Goal: Information Seeking & Learning: Find specific fact

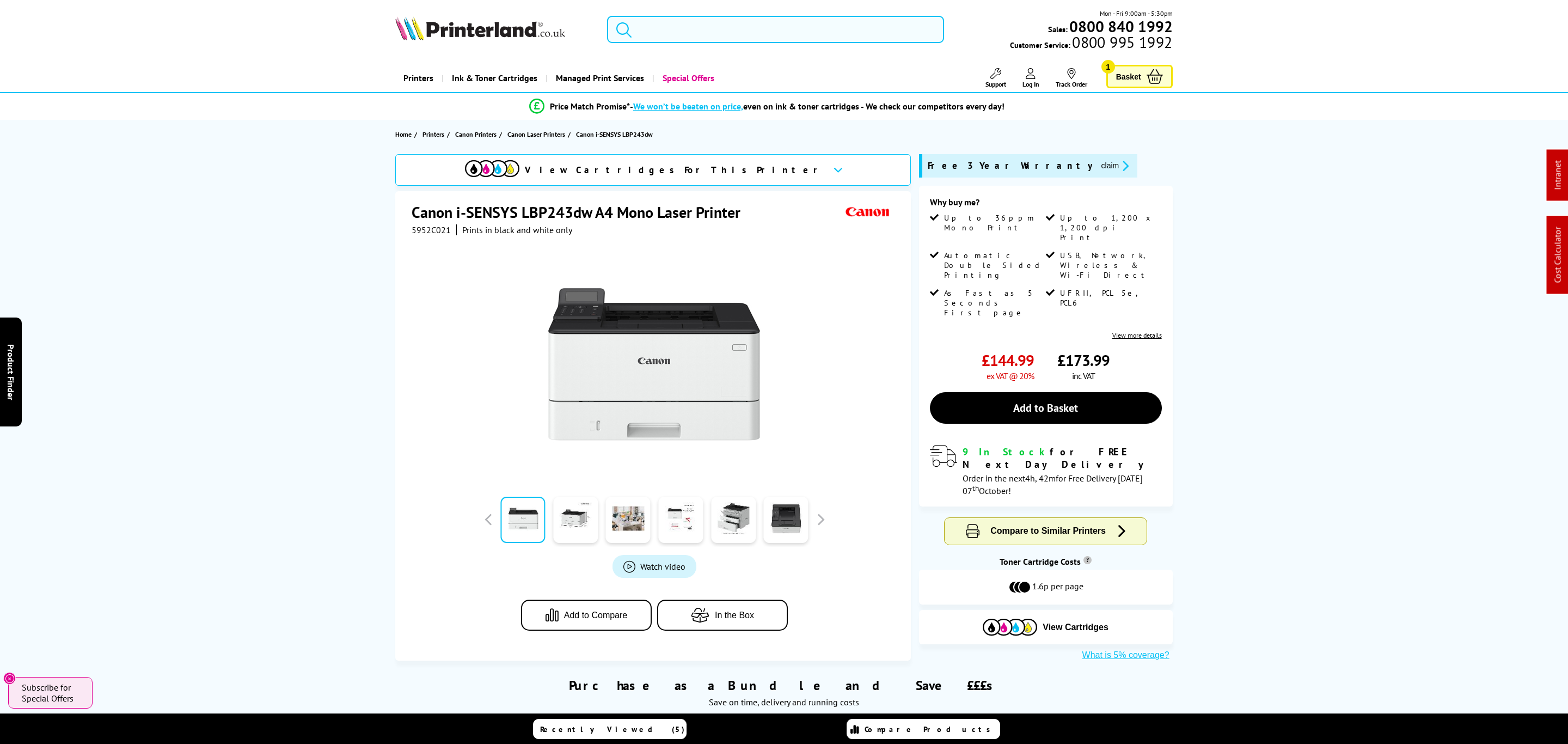
click at [836, 29] on input "search" at bounding box center [775, 29] width 337 height 27
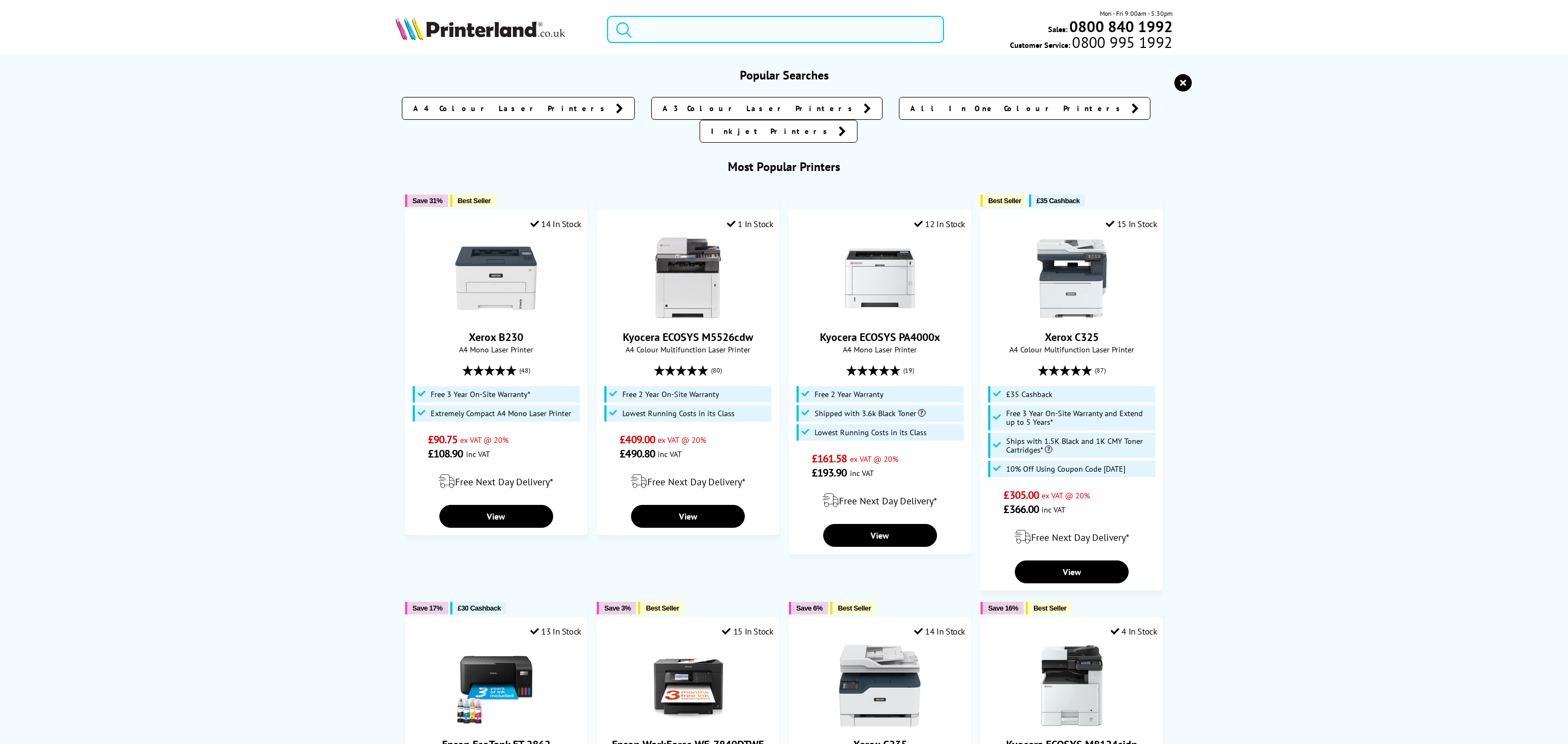
paste input "SU828A"
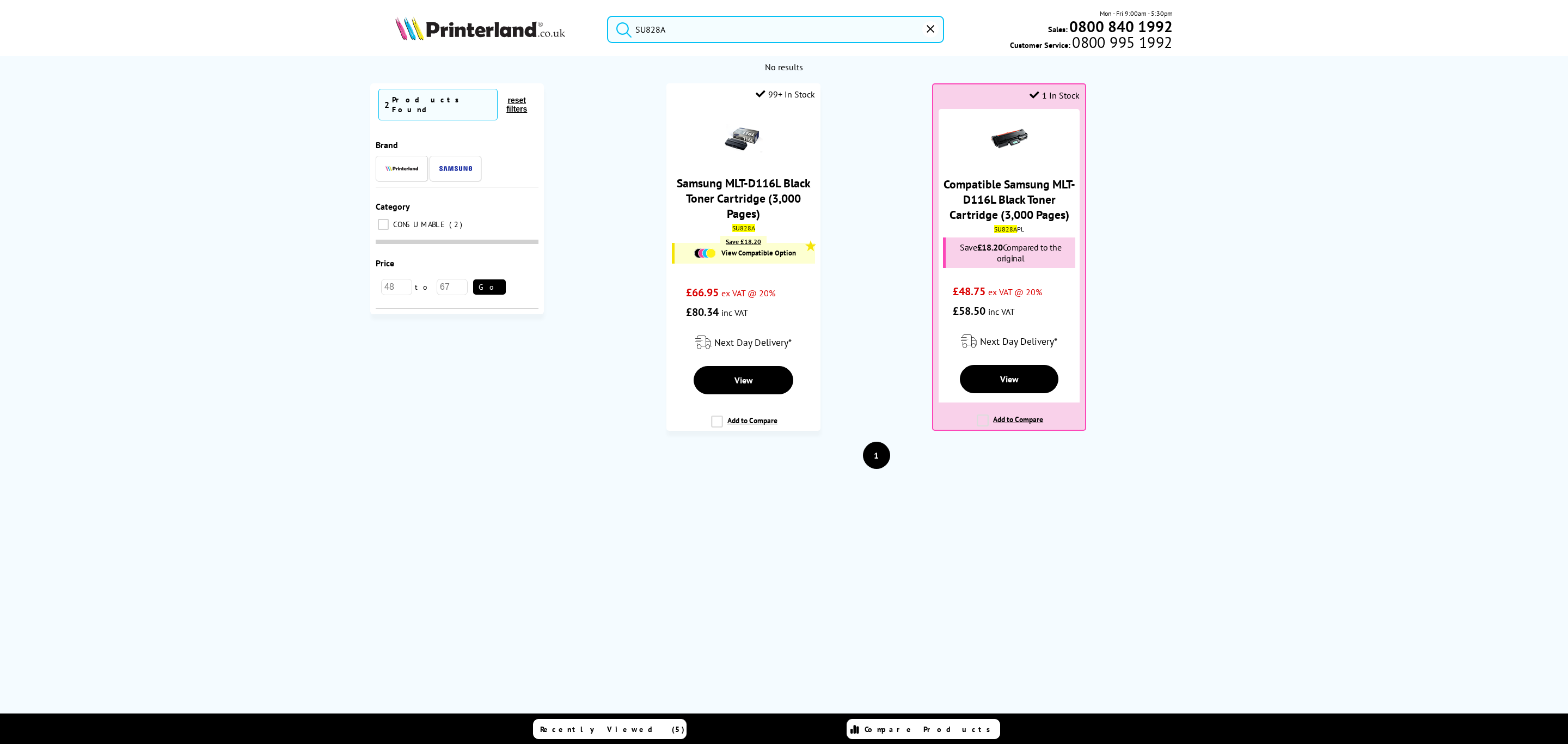
type input "SU828A"
drag, startPoint x: 930, startPoint y: 28, endPoint x: 937, endPoint y: 41, distance: 14.8
click at [930, 28] on icon "reset" at bounding box center [930, 29] width 8 height 8
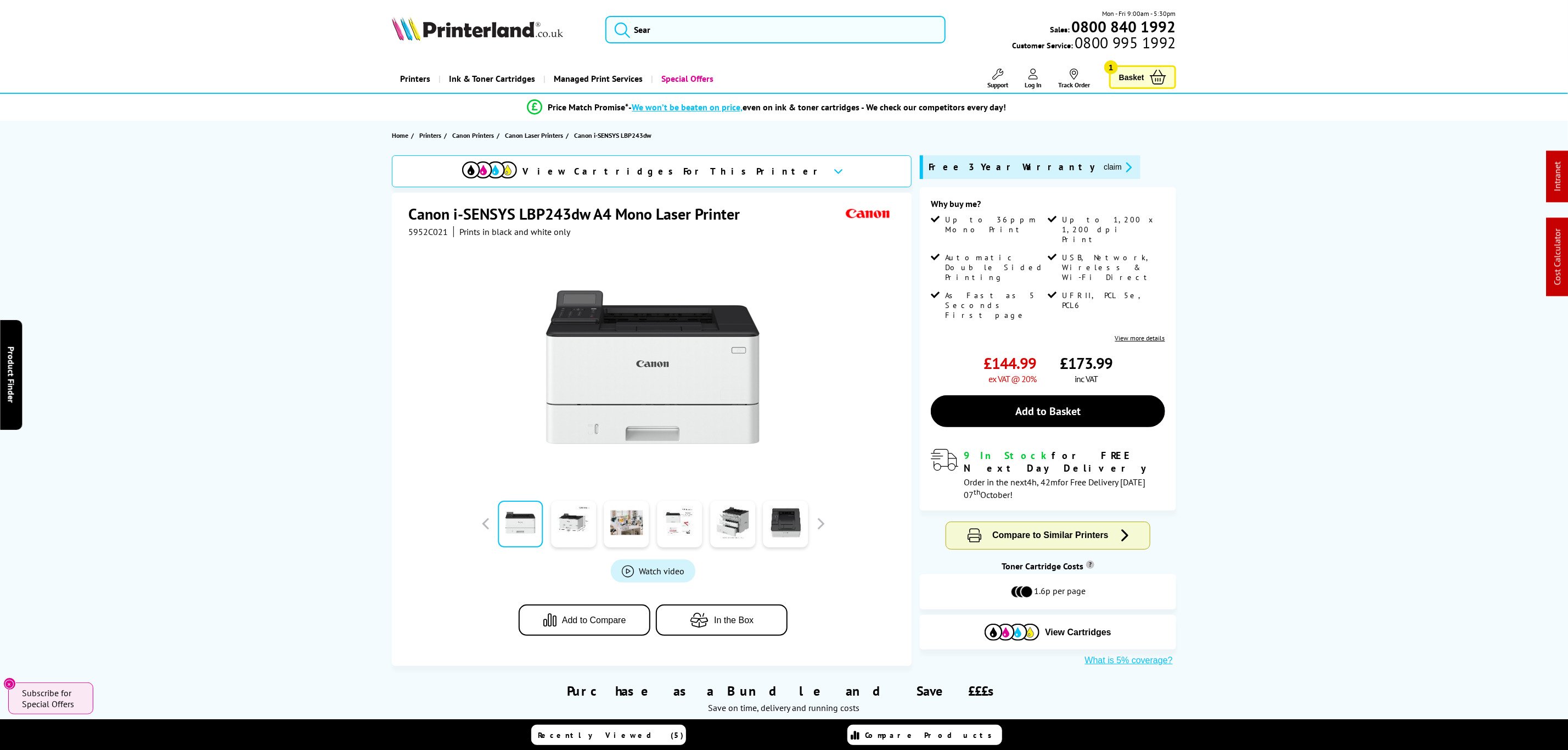
click at [1005, 78] on link "Support" at bounding box center [998, 79] width 21 height 20
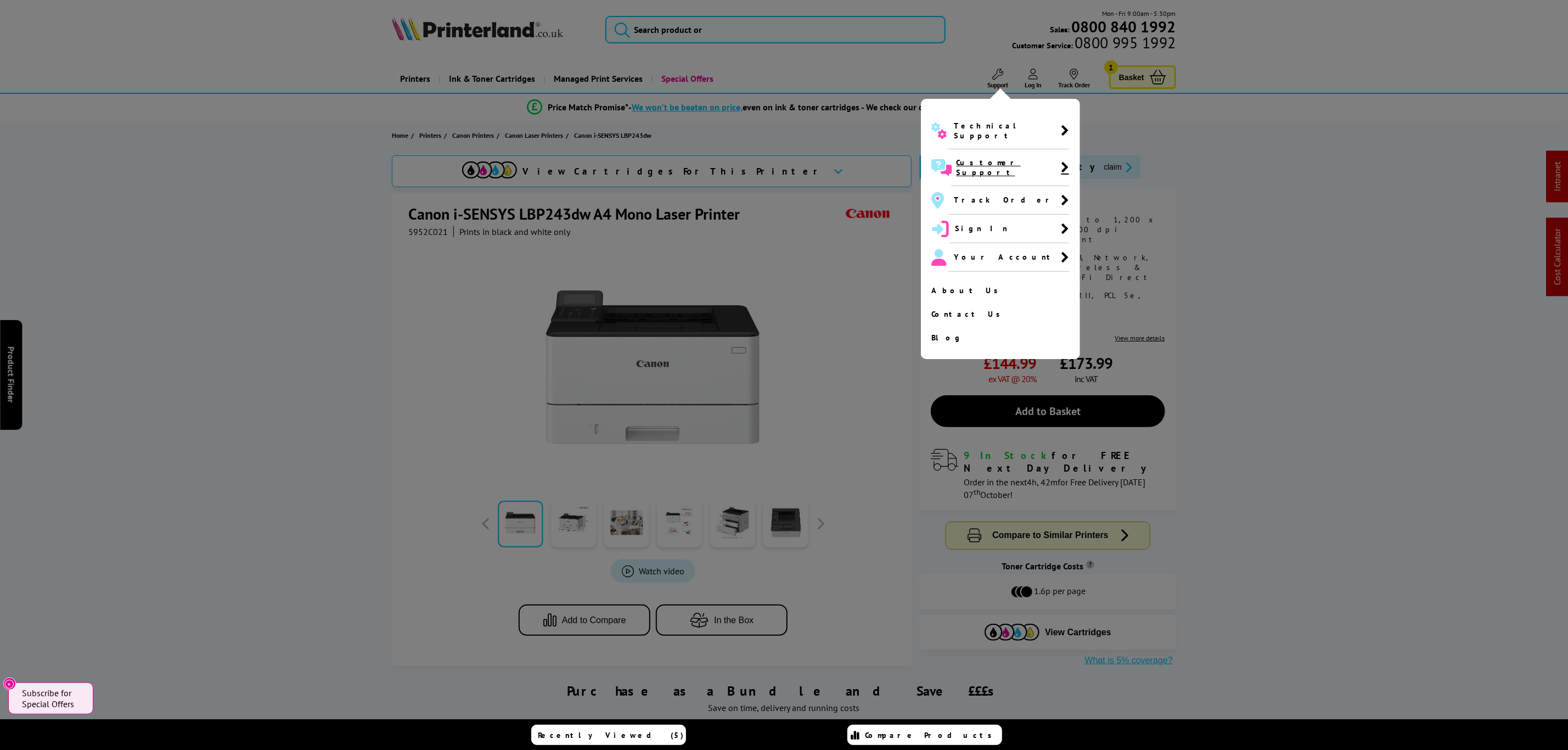
click at [975, 150] on span "Customer Support" at bounding box center [1010, 168] width 118 height 37
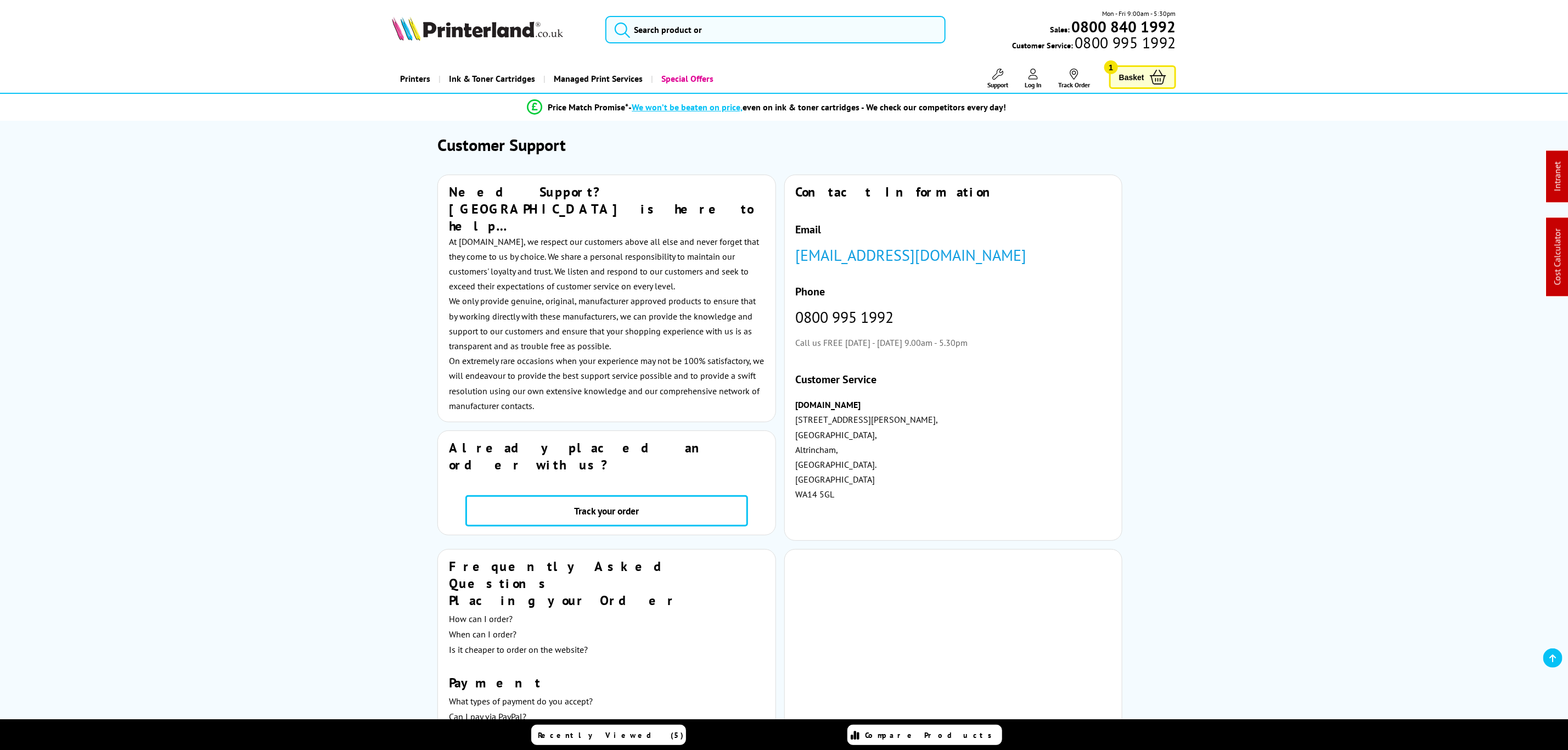
scroll to position [824, 0]
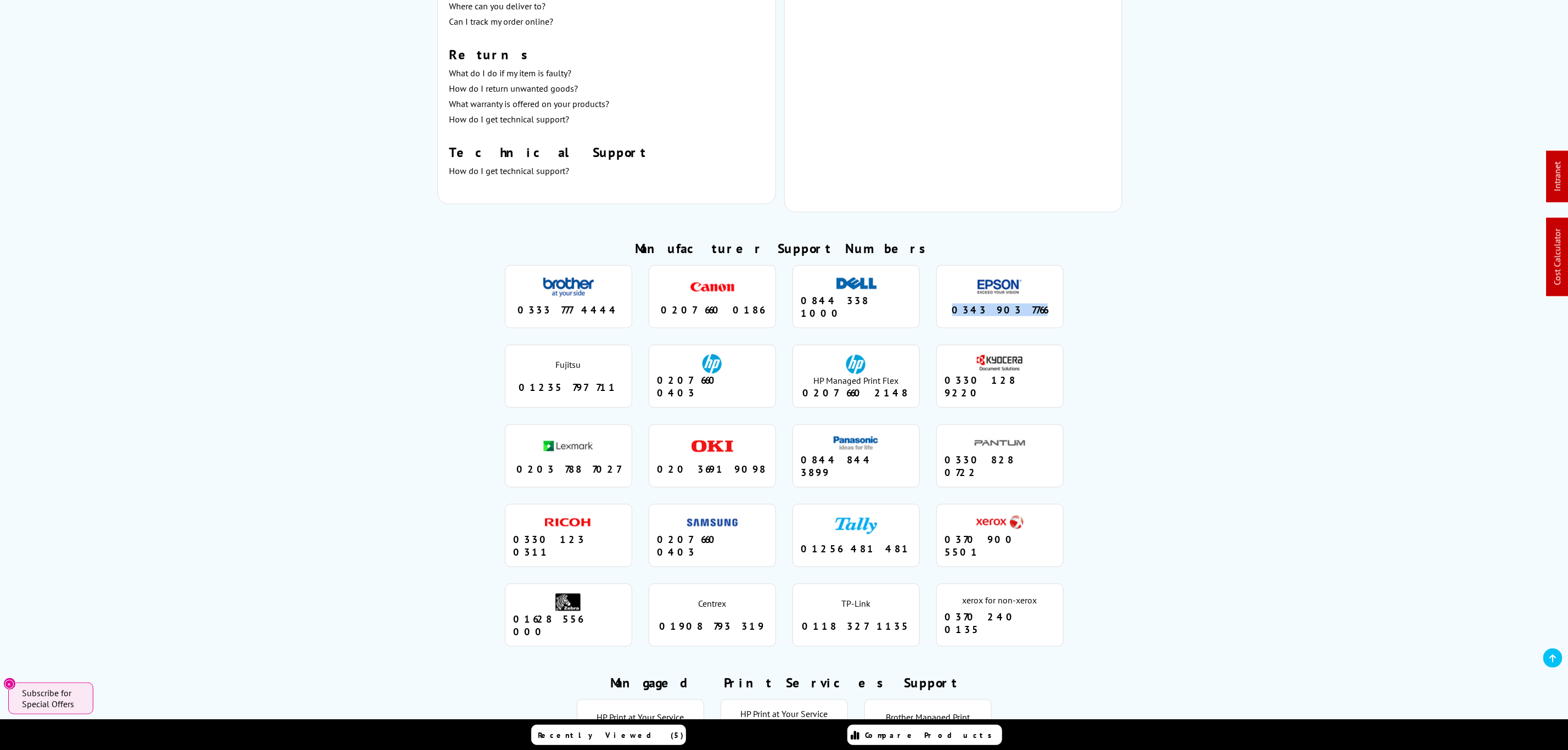
drag, startPoint x: 1048, startPoint y: 300, endPoint x: 944, endPoint y: 305, distance: 104.1
click at [944, 305] on li "epson 0343 903 7766" at bounding box center [1000, 296] width 128 height 63
copy div "0343 903 7766"
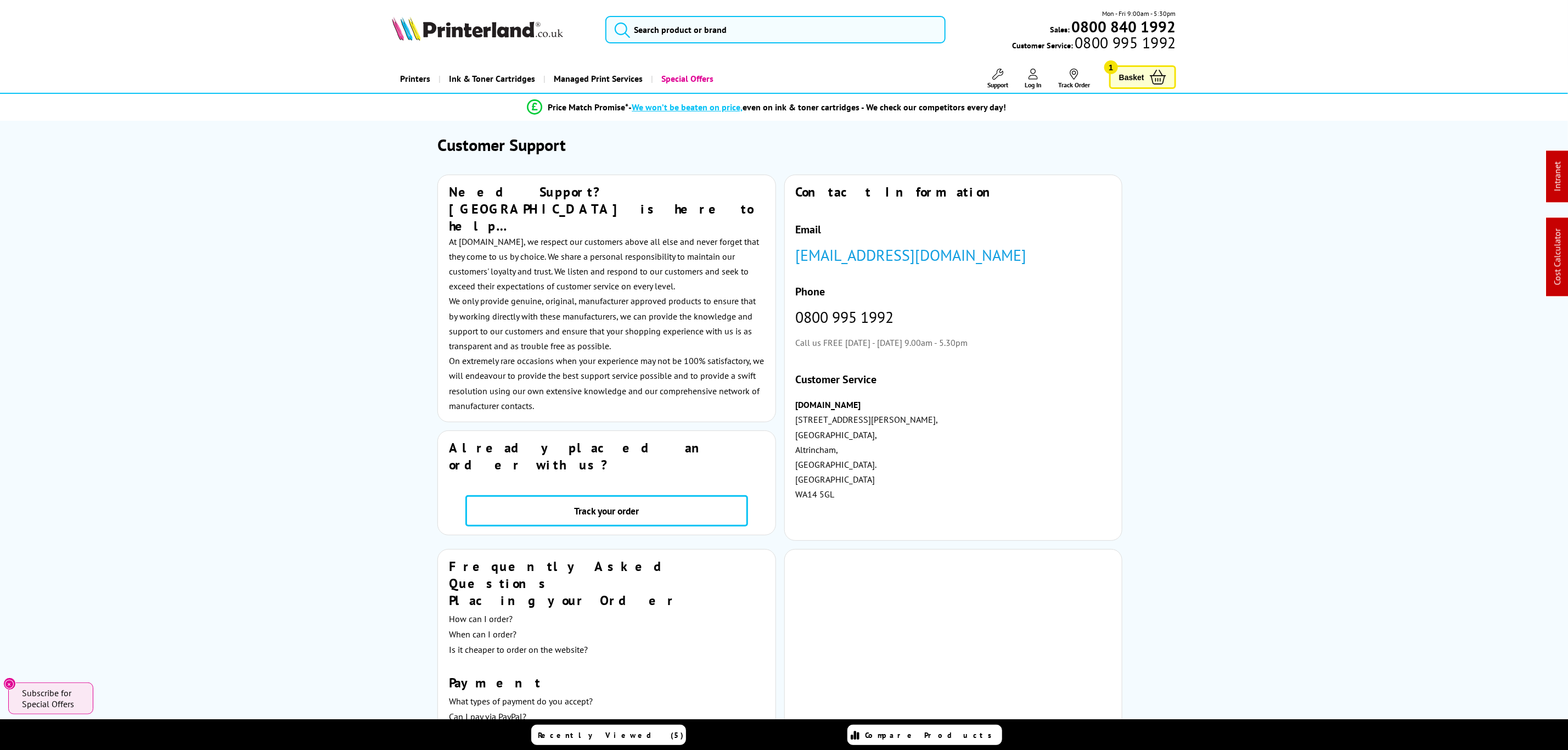
drag, startPoint x: 1251, startPoint y: 610, endPoint x: 781, endPoint y: 48, distance: 732.6
click at [758, 29] on input "search" at bounding box center [782, 29] width 340 height 28
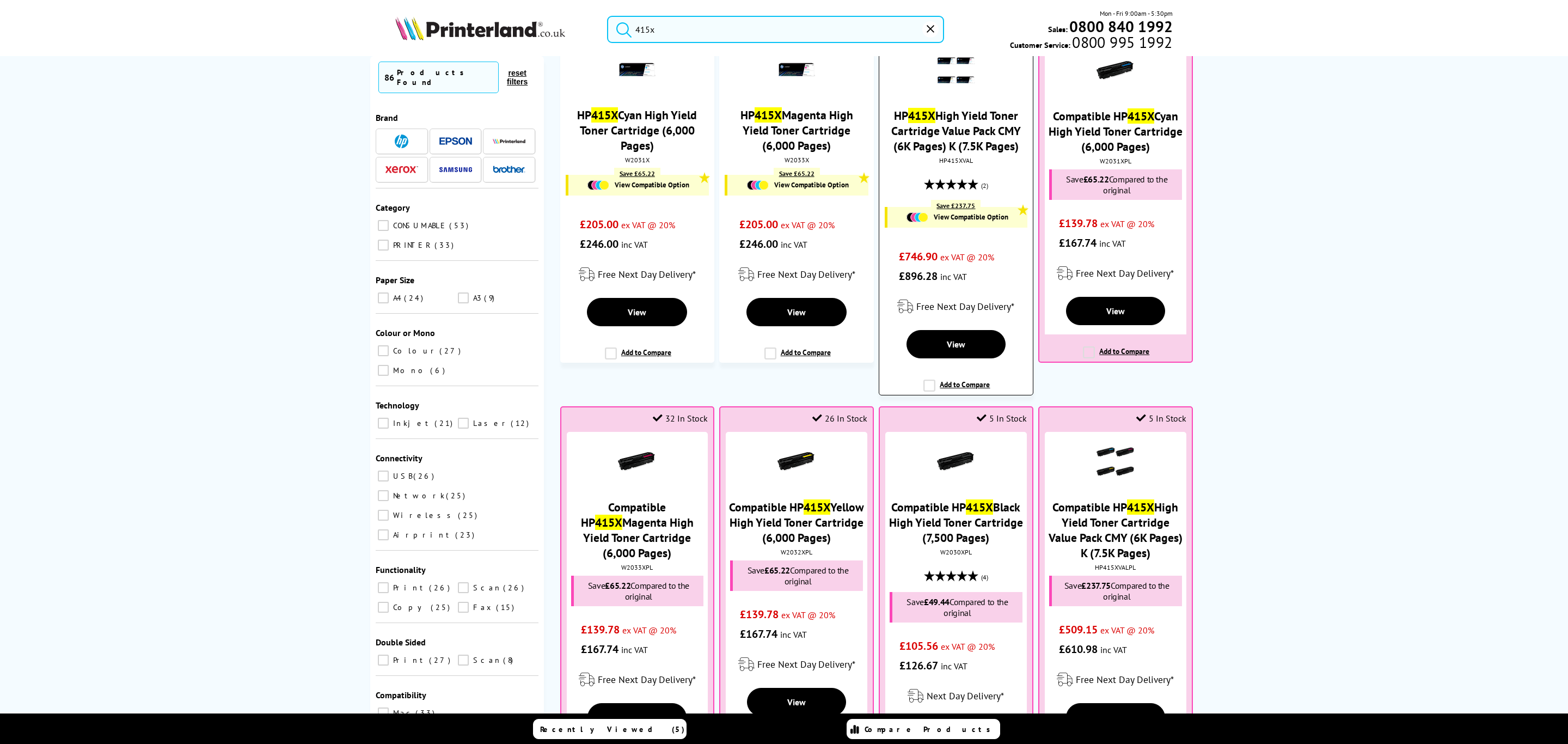
scroll to position [653, 0]
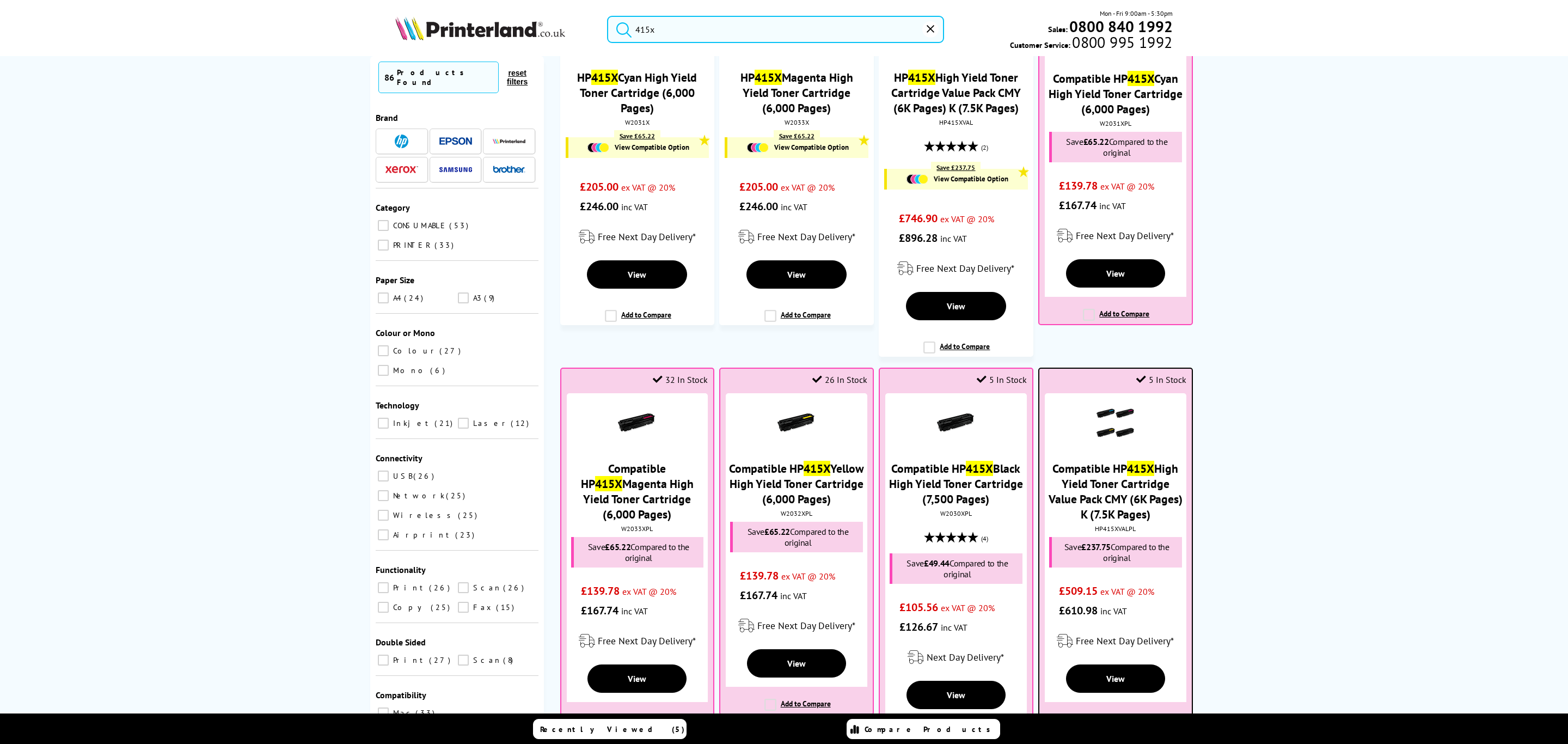
type input "415x"
click at [1111, 476] on link "Compatible HP 415X High Yield Toner Cartridge Value Pack CMY (6K Pages) K (7.5K…" at bounding box center [1116, 491] width 134 height 61
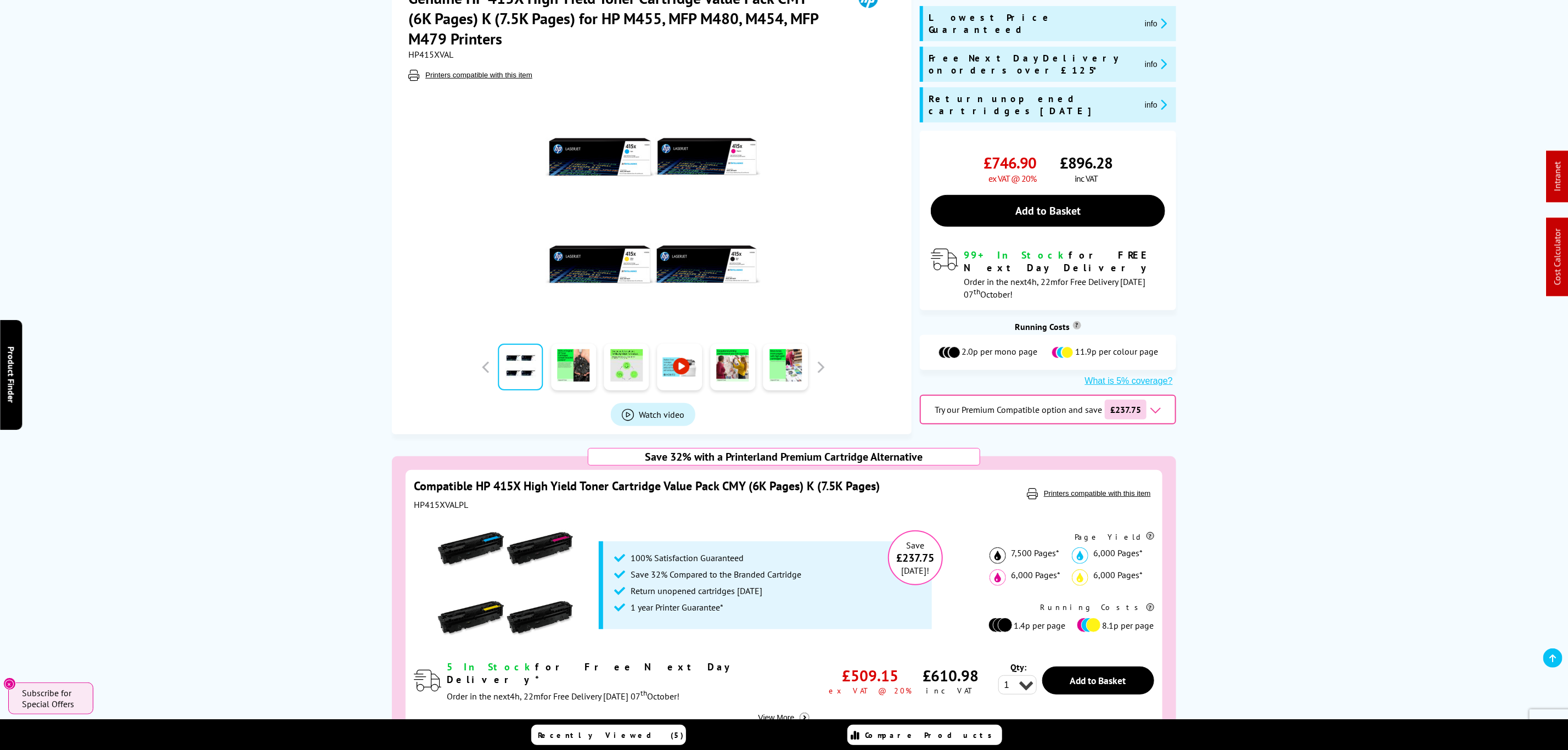
scroll to position [164, 0]
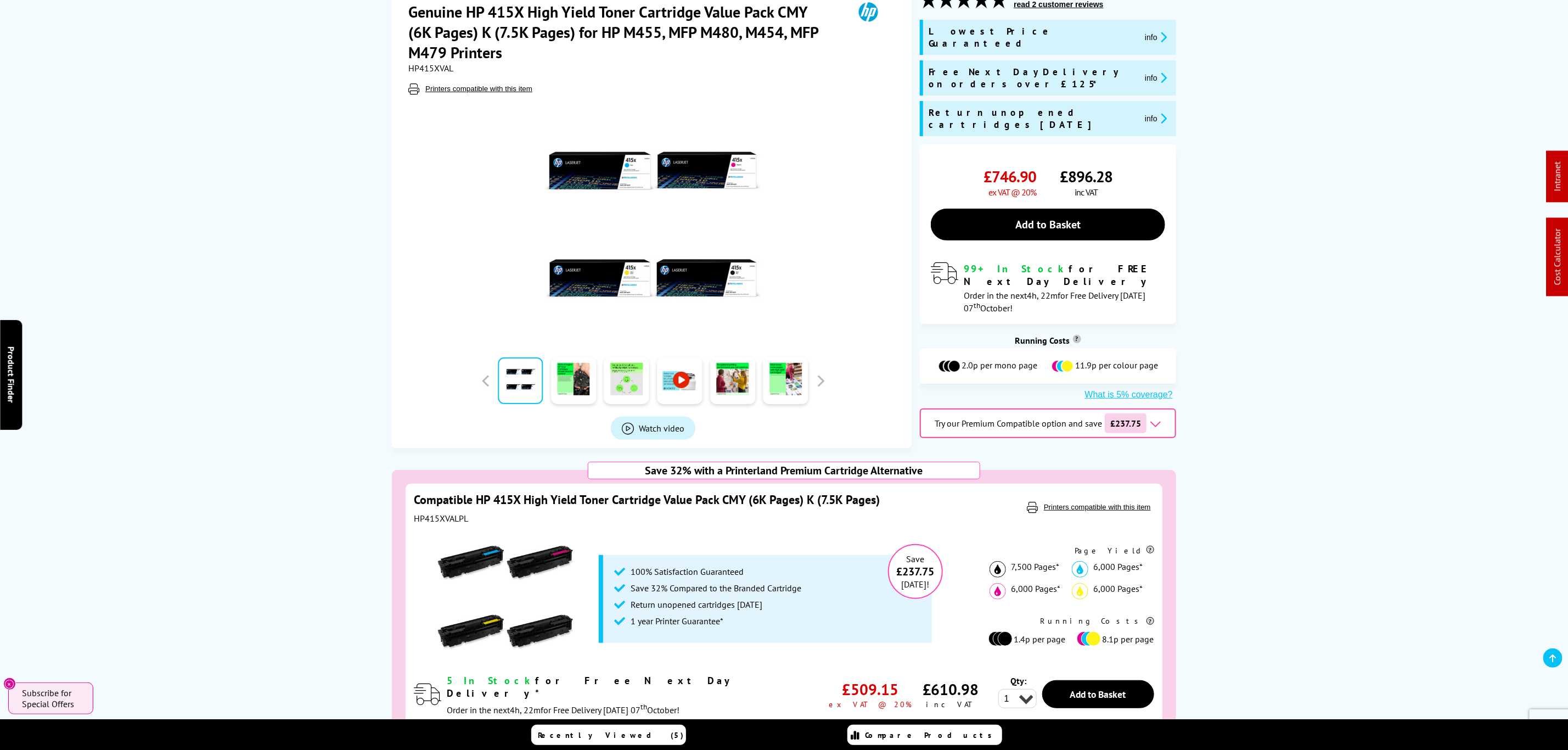
click at [440, 517] on div "HP415XVALPL" at bounding box center [673, 518] width 518 height 11
copy div "HP415XVALPL"
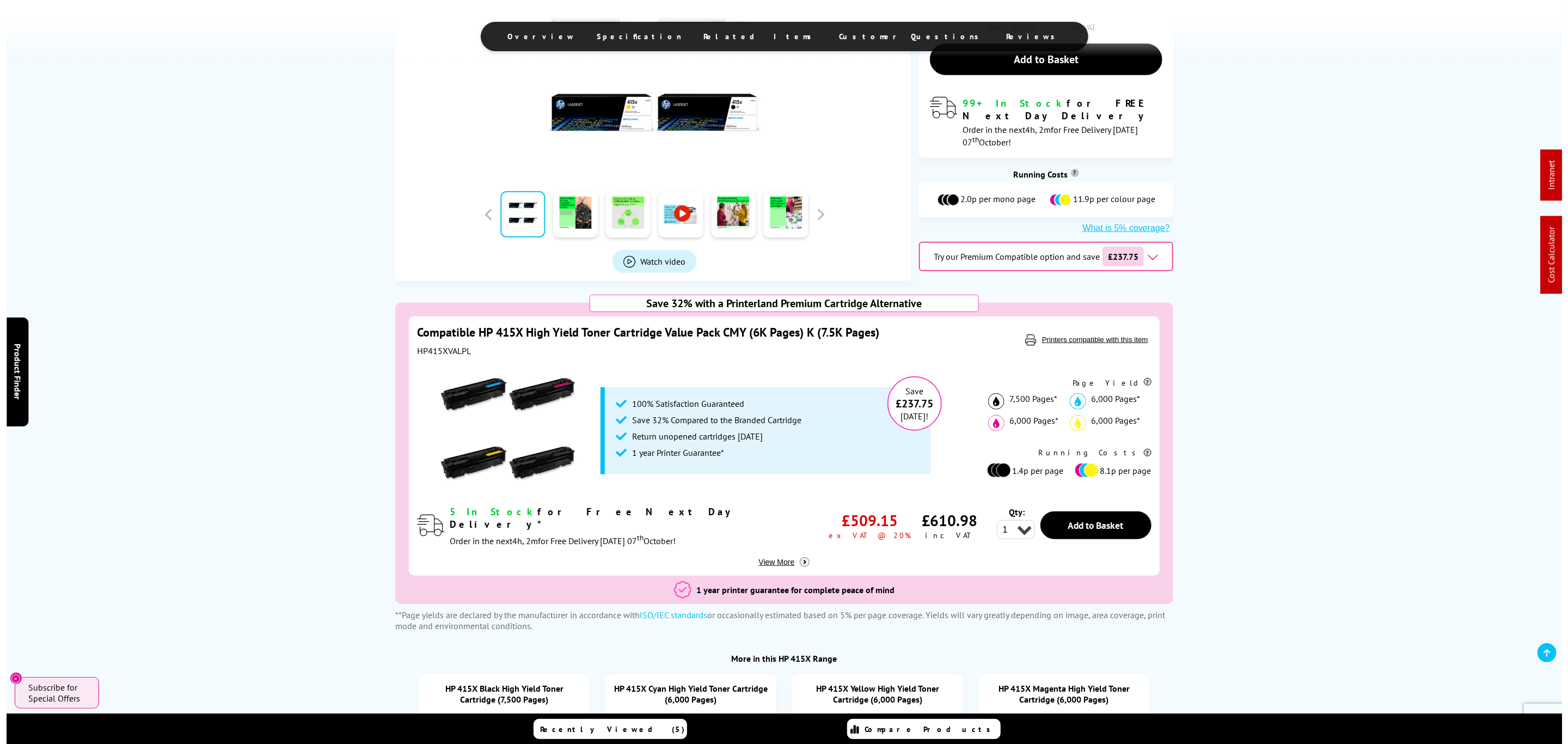
scroll to position [0, 0]
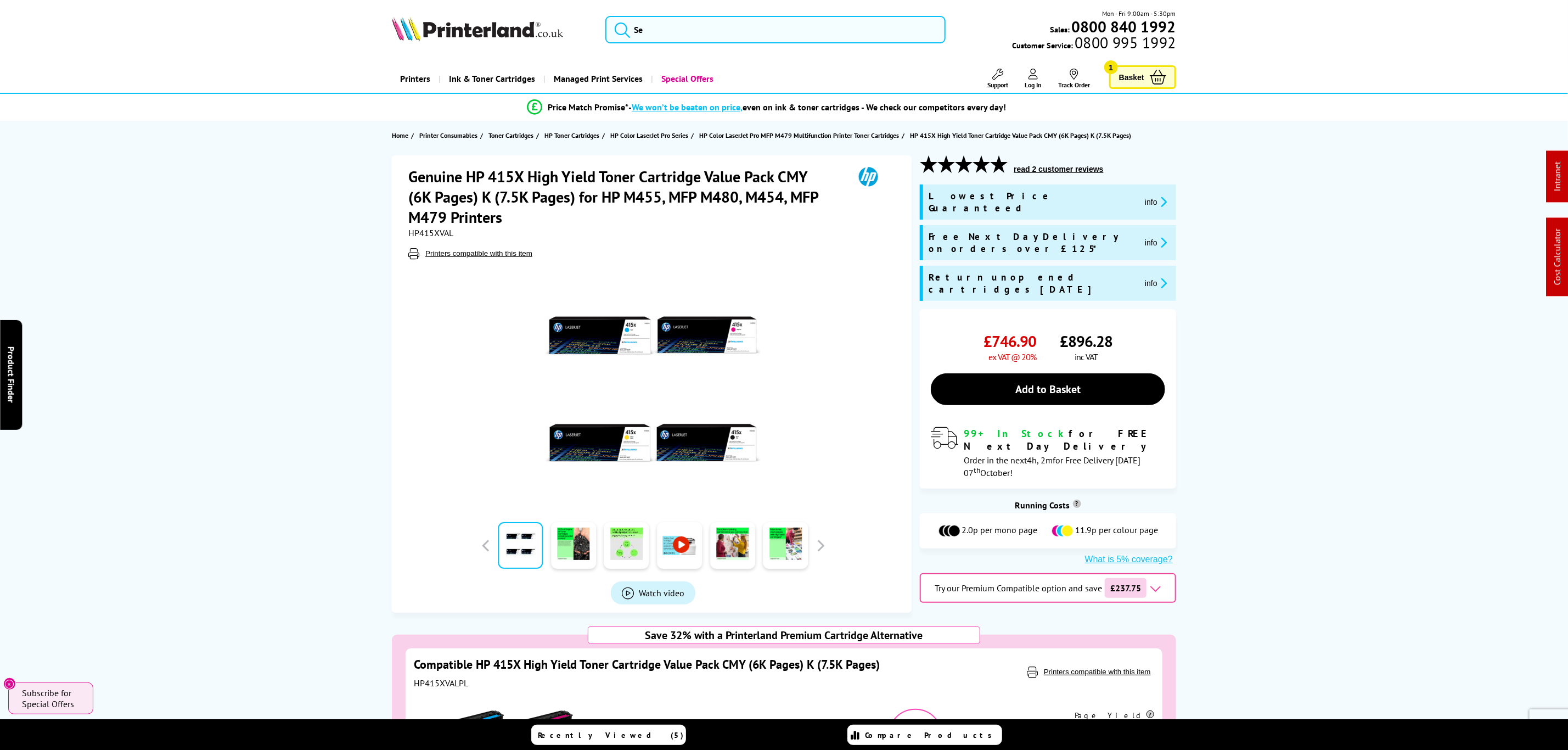
drag, startPoint x: 372, startPoint y: 433, endPoint x: 439, endPoint y: -7, distance: 445.1
click at [858, 39] on input "search" at bounding box center [782, 29] width 340 height 28
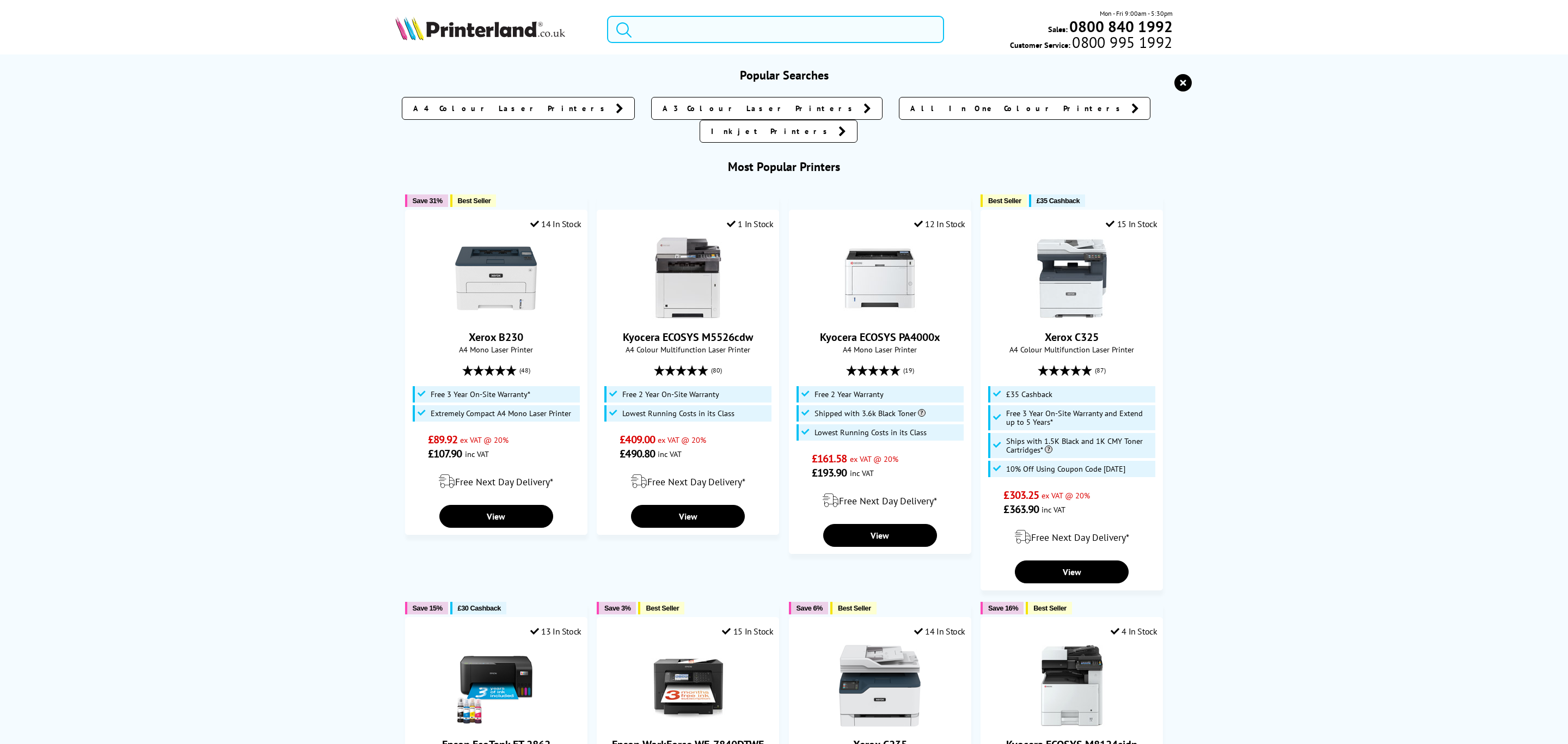
click at [757, 24] on input "search" at bounding box center [775, 29] width 337 height 27
click at [761, 37] on input "search" at bounding box center [775, 29] width 337 height 27
click at [838, 32] on input "search" at bounding box center [775, 29] width 337 height 27
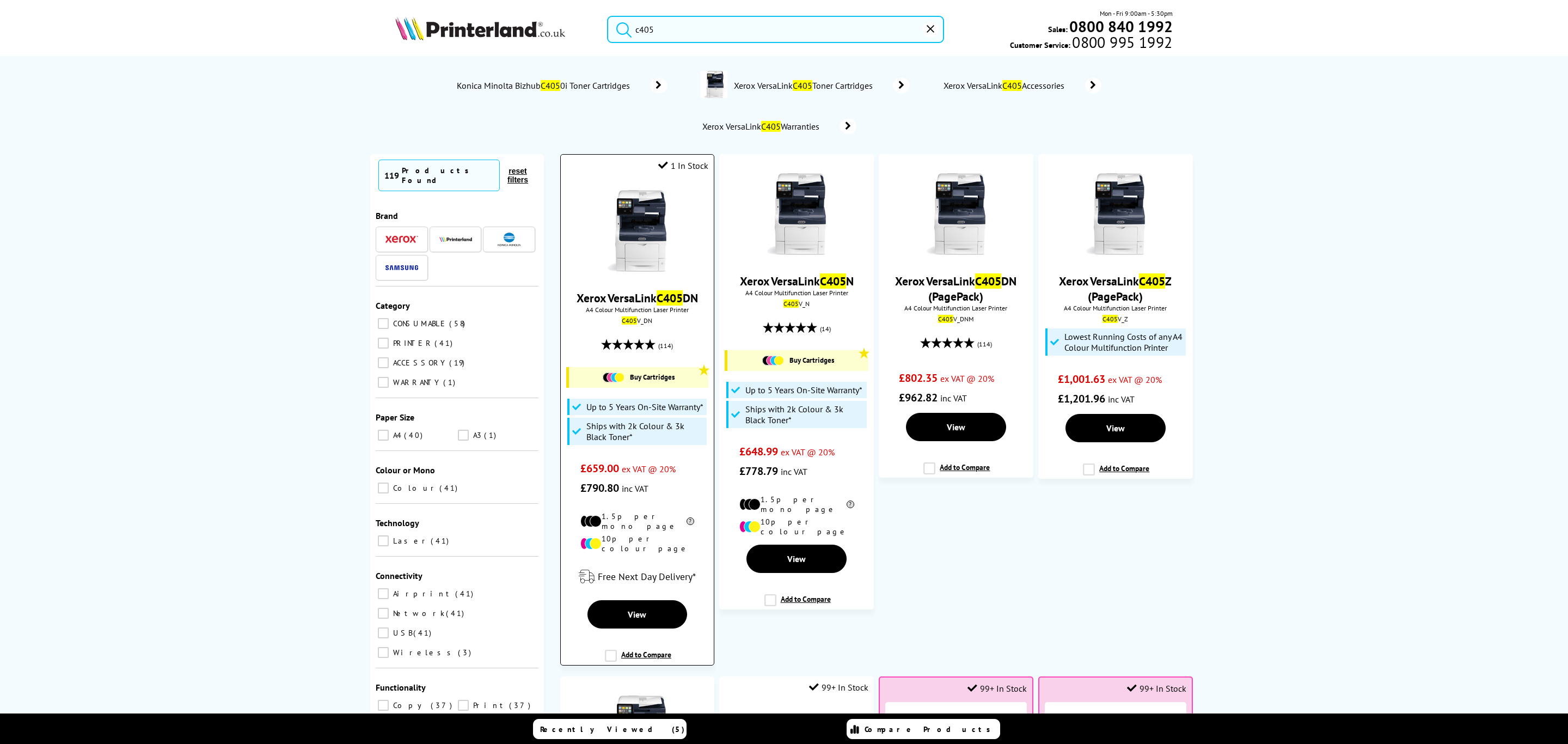
type input "c405"
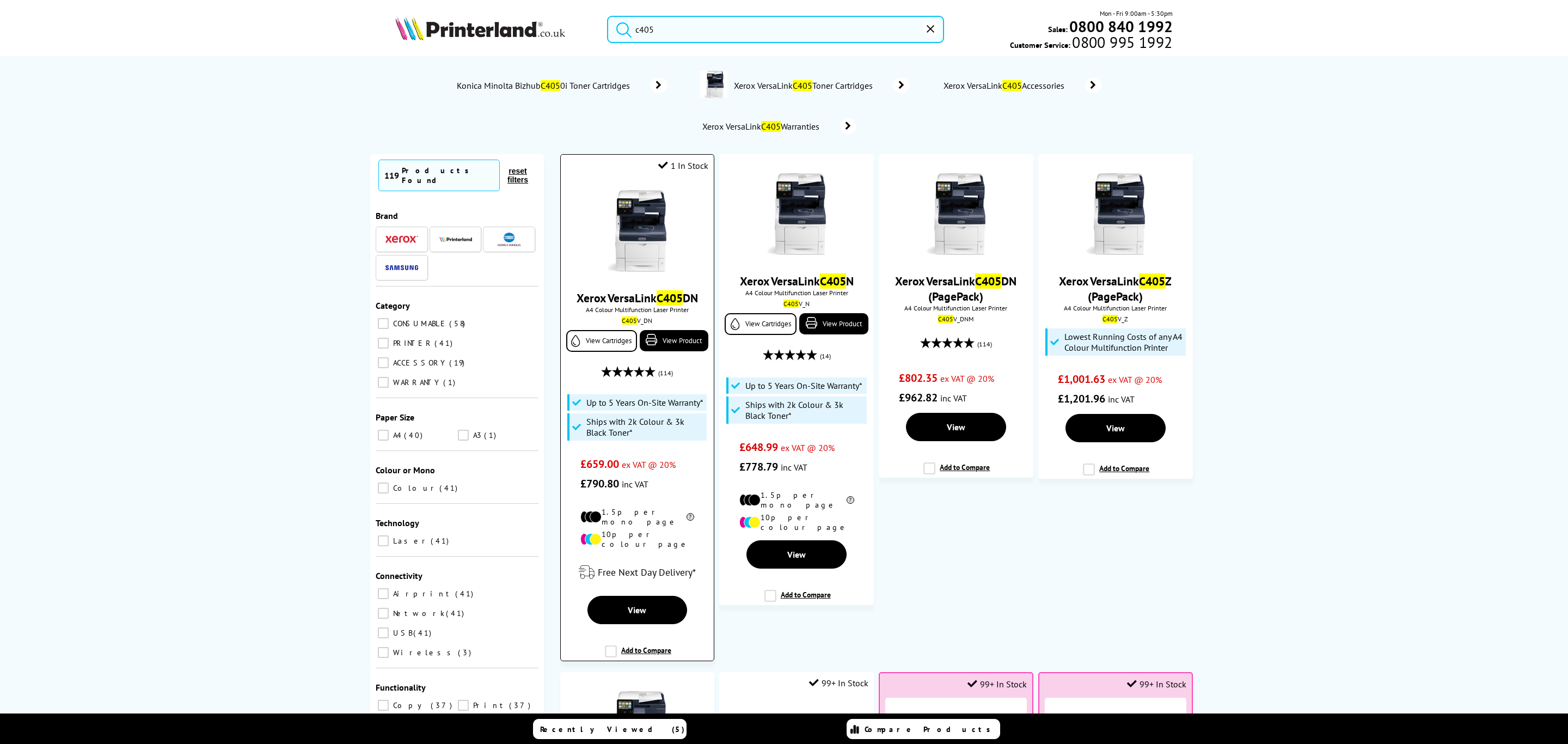
click at [637, 247] on img at bounding box center [637, 231] width 82 height 82
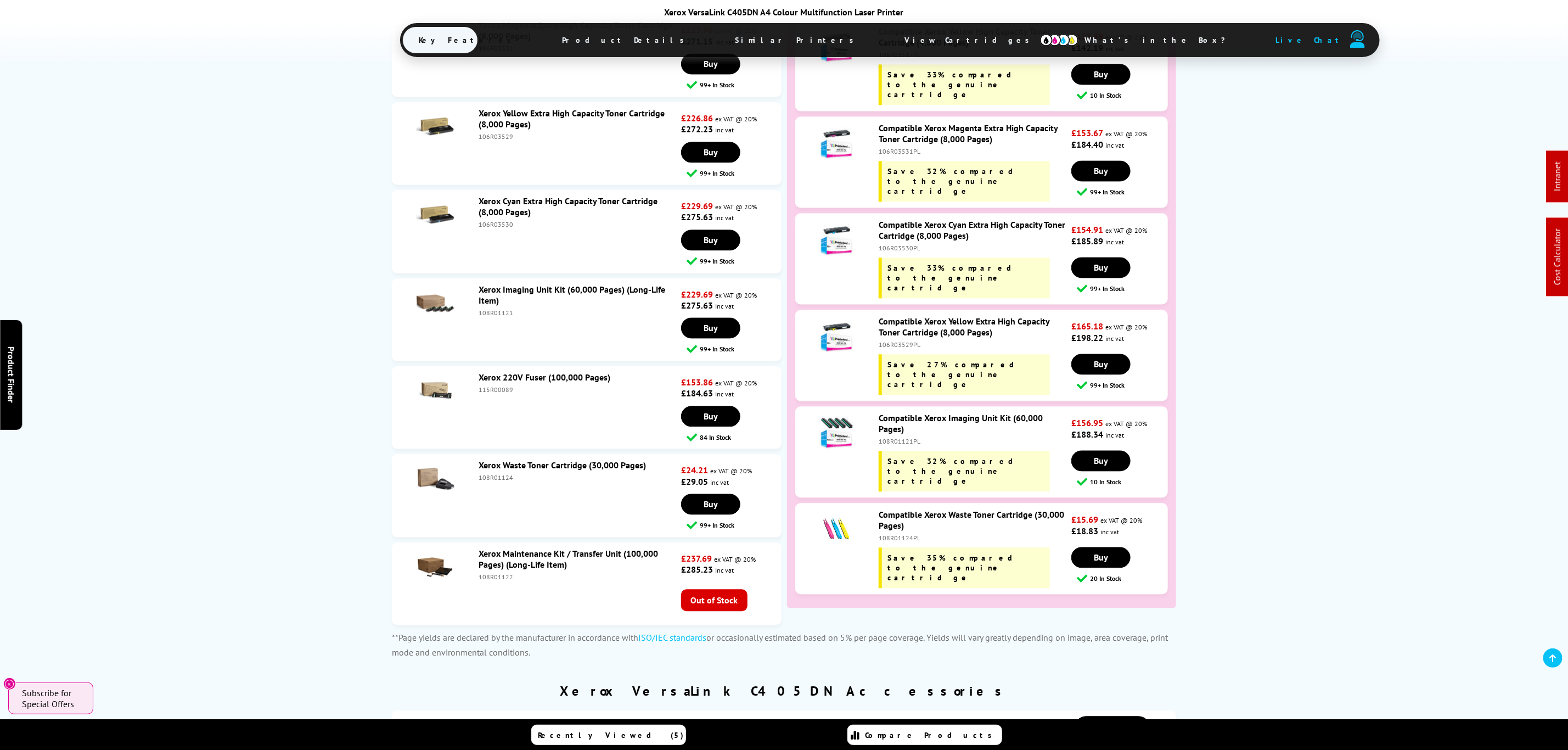
scroll to position [4747, 0]
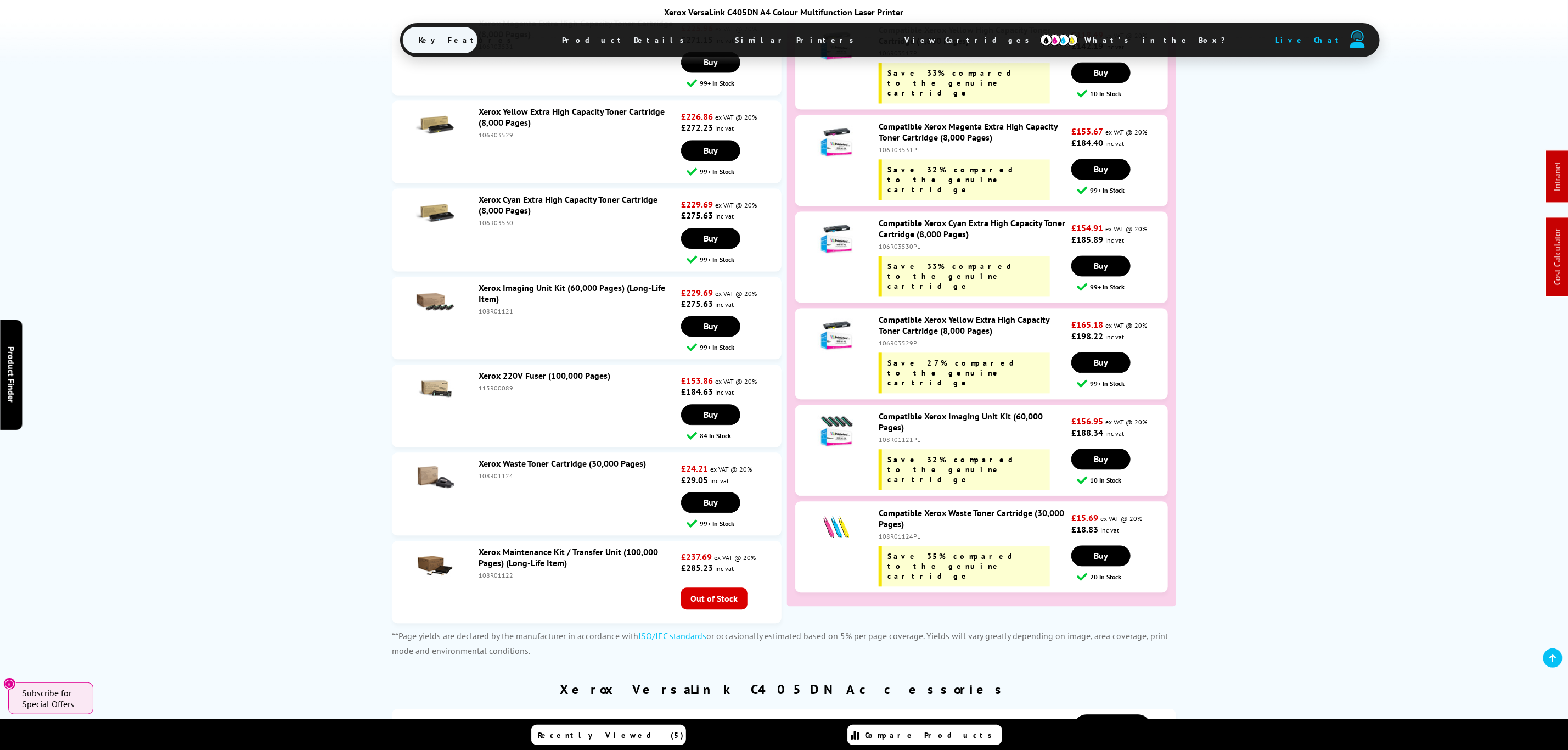
click at [487, 571] on div "108R01122" at bounding box center [579, 574] width 200 height 8
click at [487, 541] on li "Xerox Maintenance Kit / Transfer Unit (100,000 Pages) (Long-Life Item) 108R0112…" at bounding box center [587, 582] width 389 height 82
copy link "Xerox"
click at [484, 571] on div "108R01122" at bounding box center [579, 574] width 200 height 8
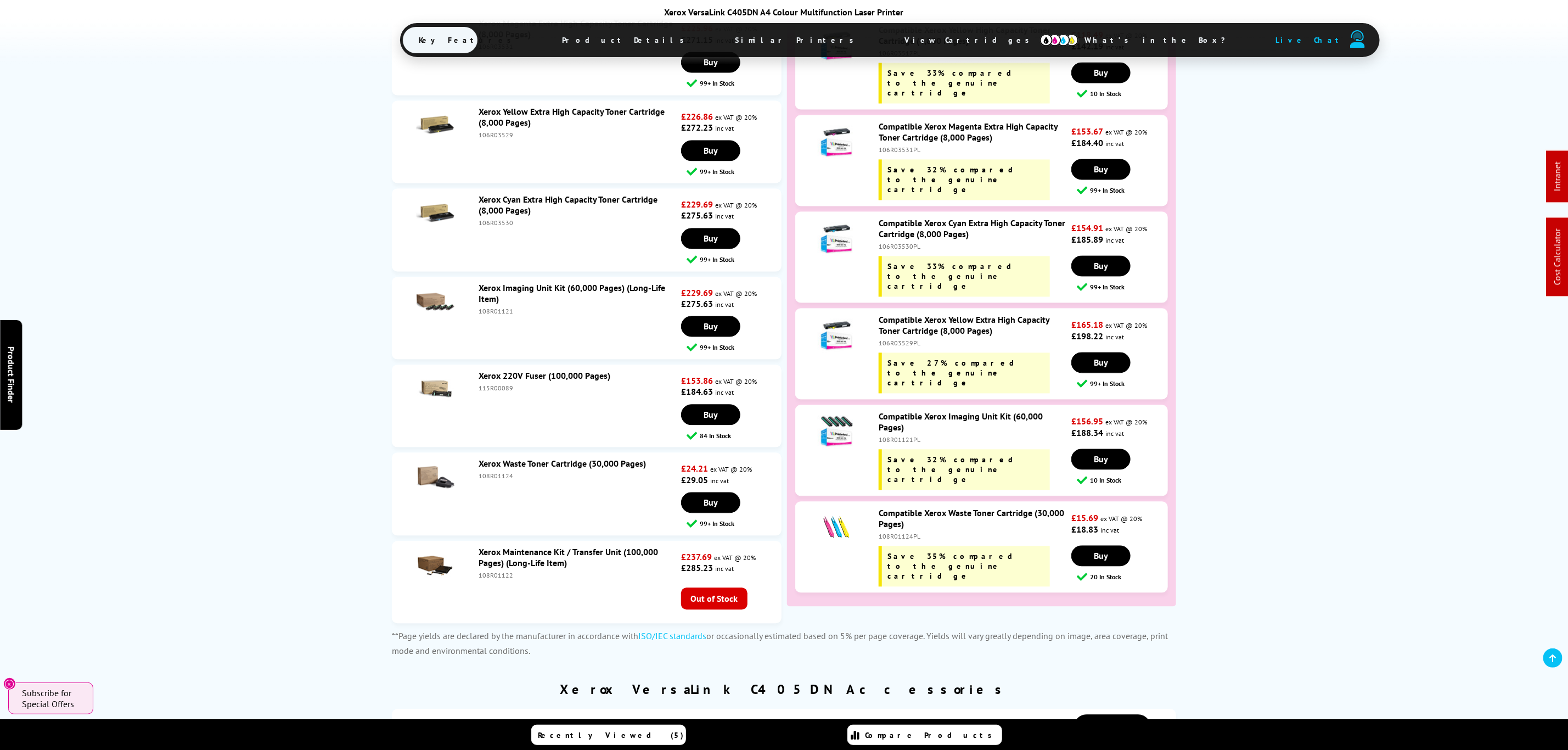
copy div "108R01122"
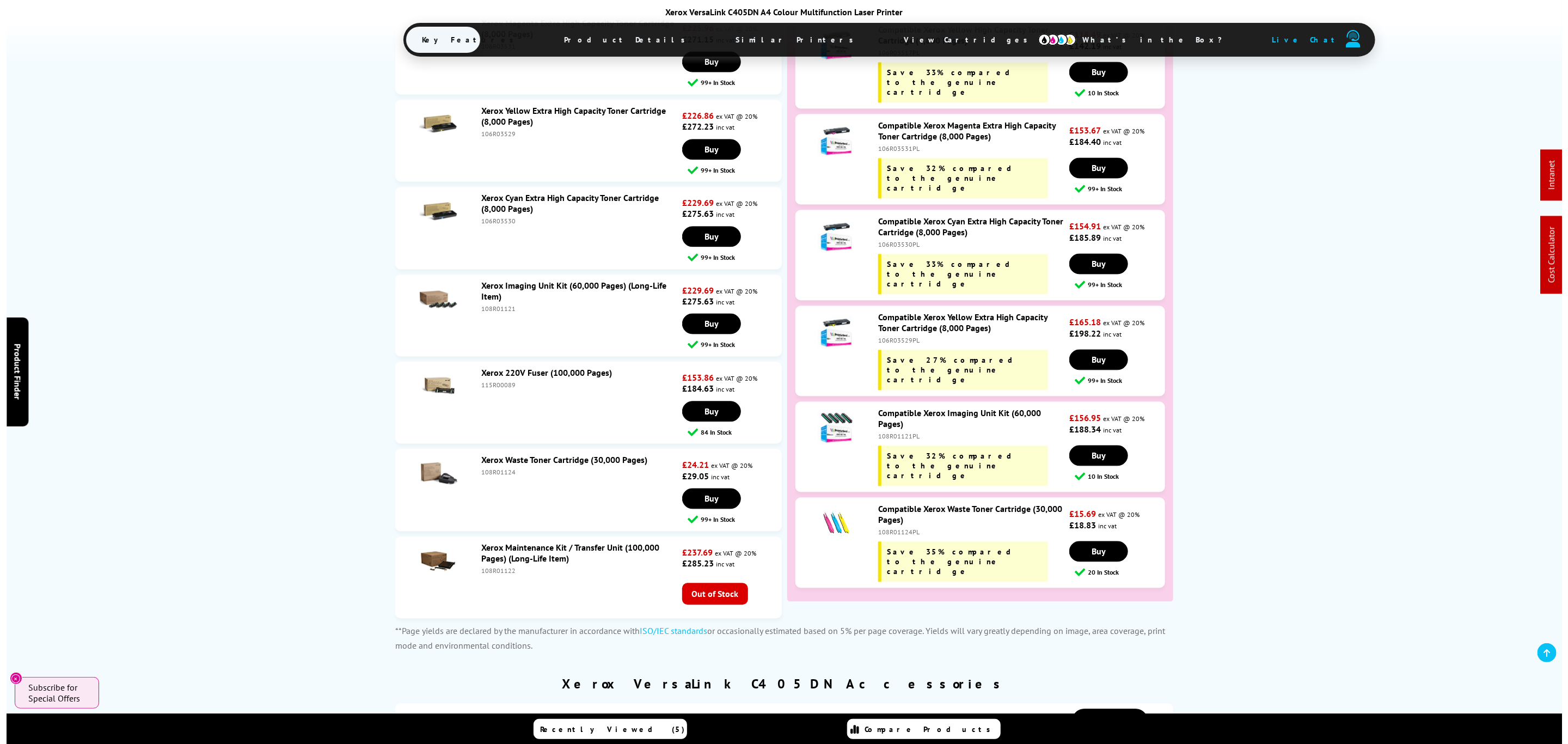
scroll to position [0, 0]
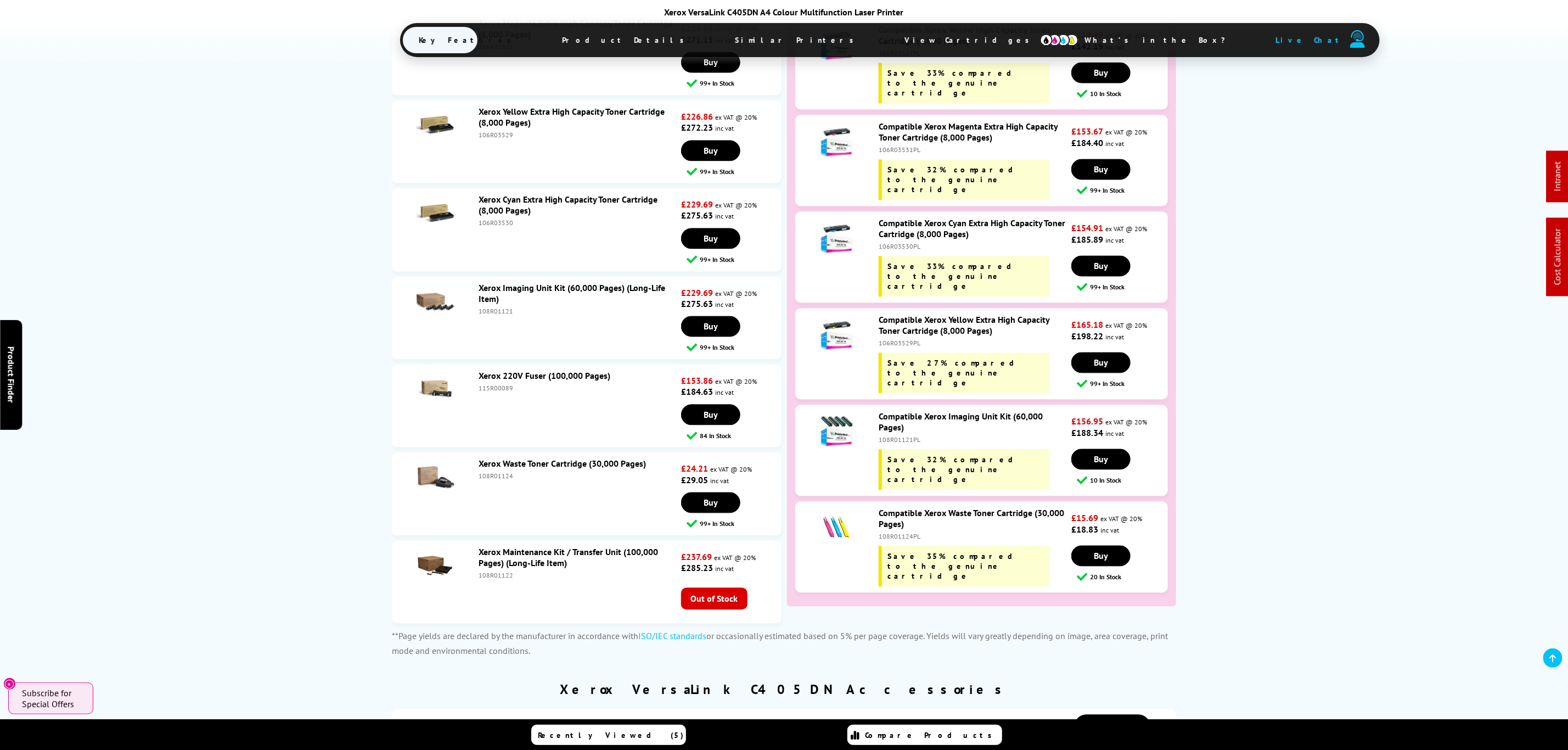
drag, startPoint x: 914, startPoint y: 206, endPoint x: 903, endPoint y: 51, distance: 155.4
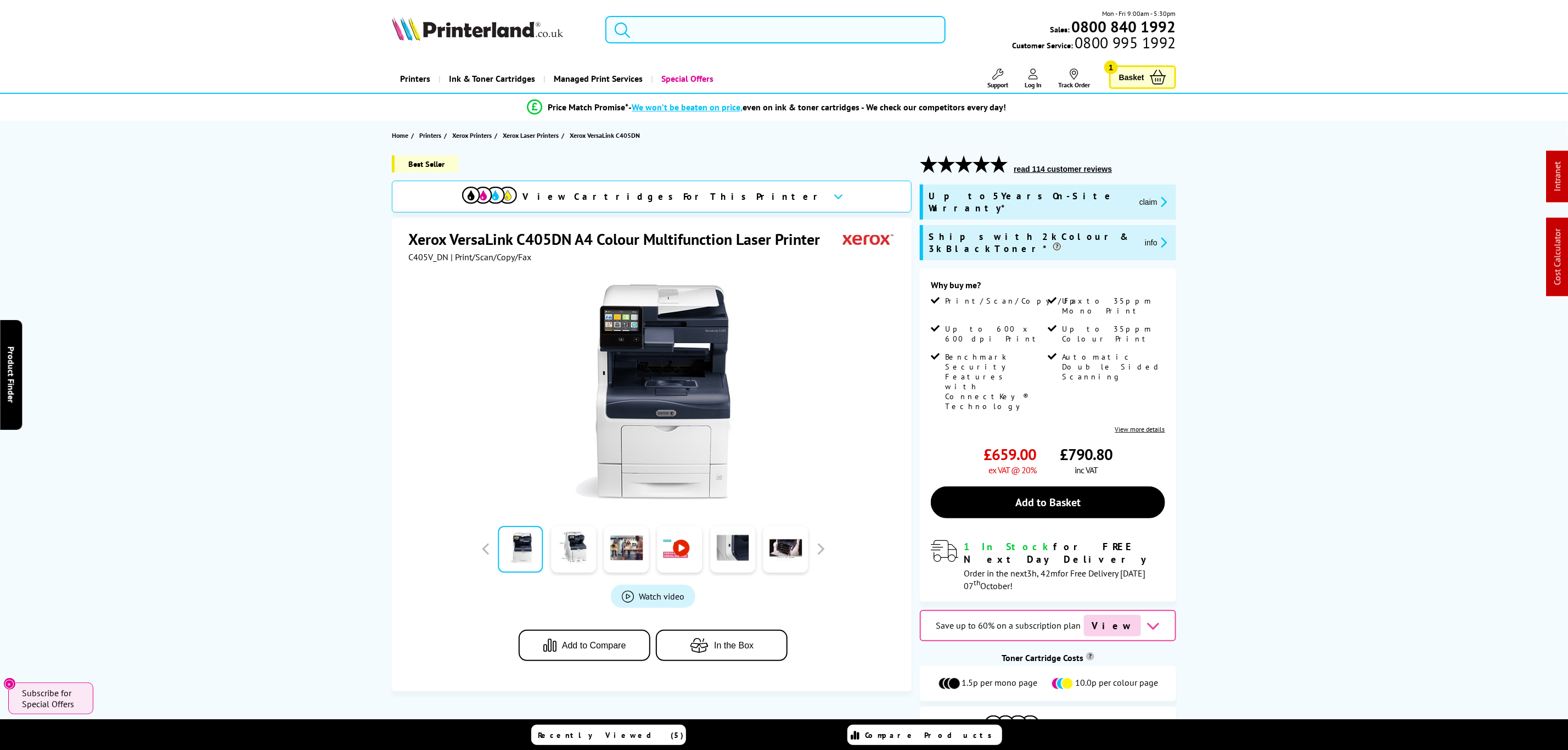
click at [893, 26] on input "search" at bounding box center [776, 29] width 340 height 28
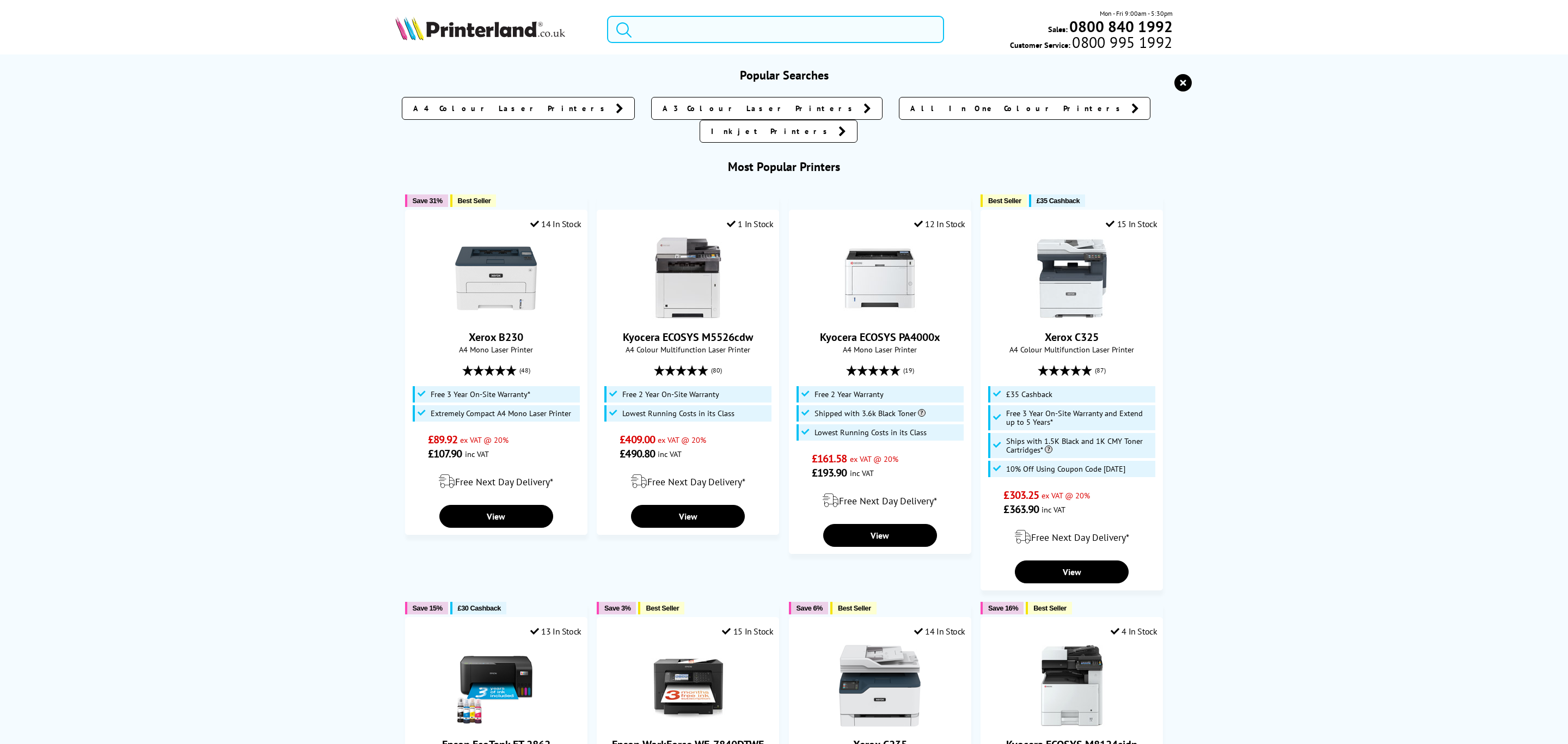
paste input "HP4002dn"
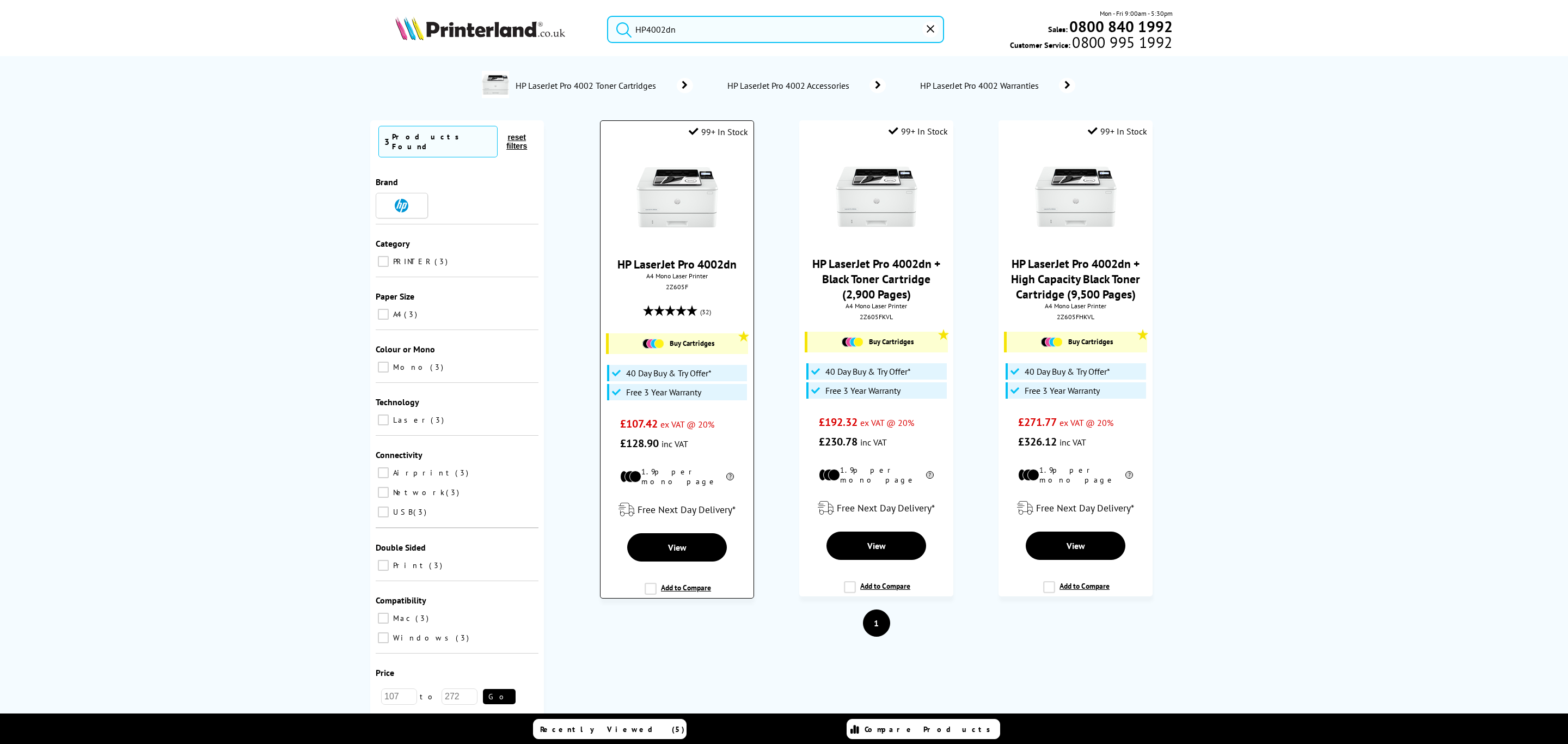
type input "HP4002dn"
click at [678, 206] on img at bounding box center [677, 197] width 82 height 82
